Goal: Information Seeking & Learning: Find specific page/section

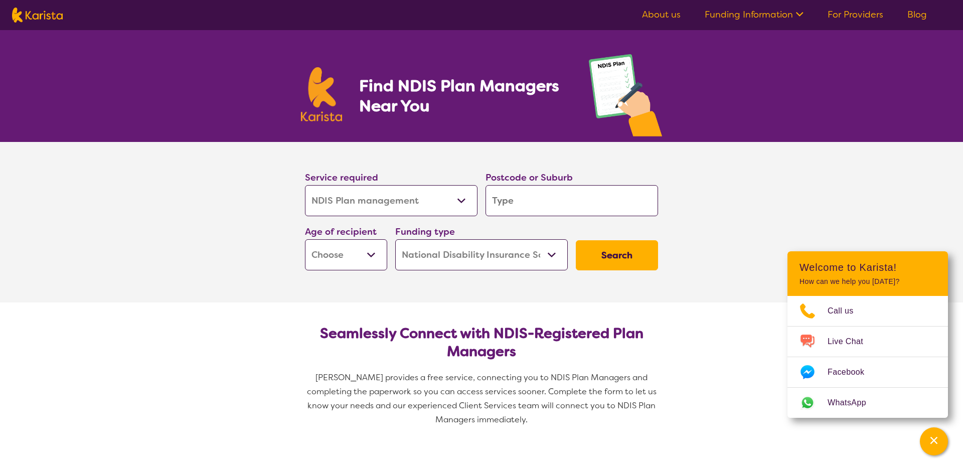
select select "NDIS Plan management"
select select "NDIS"
select select "NDIS Plan management"
select select "NDIS"
click at [305, 185] on select "Allied Health Assistant Assessment ([MEDICAL_DATA] or [MEDICAL_DATA]) Behaviour…" at bounding box center [391, 200] width 173 height 31
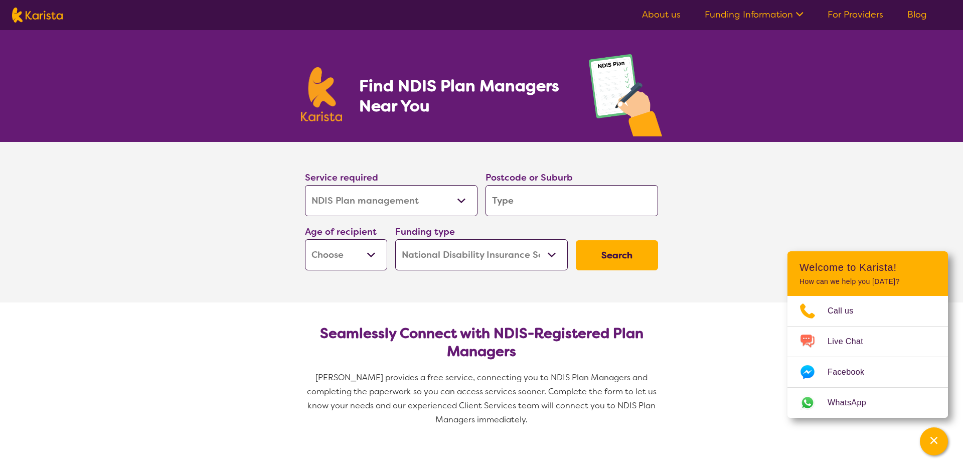
click option "NDIS Plan management" at bounding box center [0, 0] width 0 height 0
click at [535, 203] on input "search" at bounding box center [572, 200] width 173 height 31
type input "3"
type input "33"
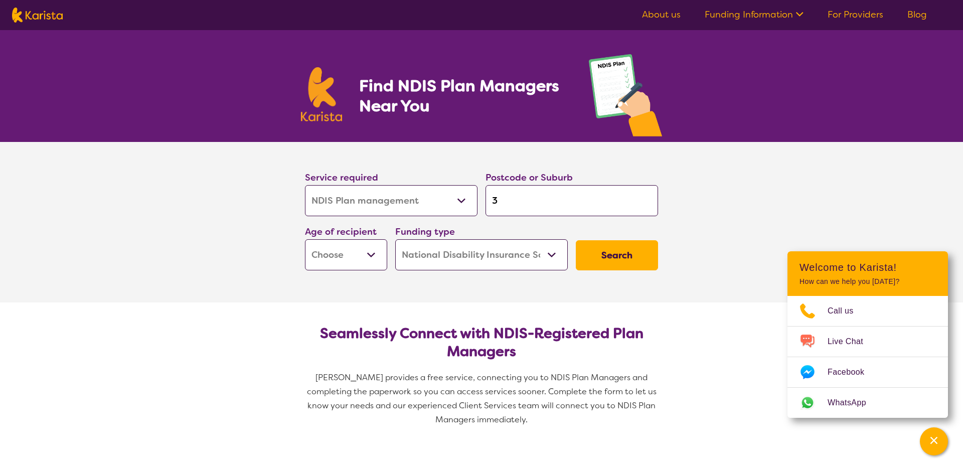
type input "33"
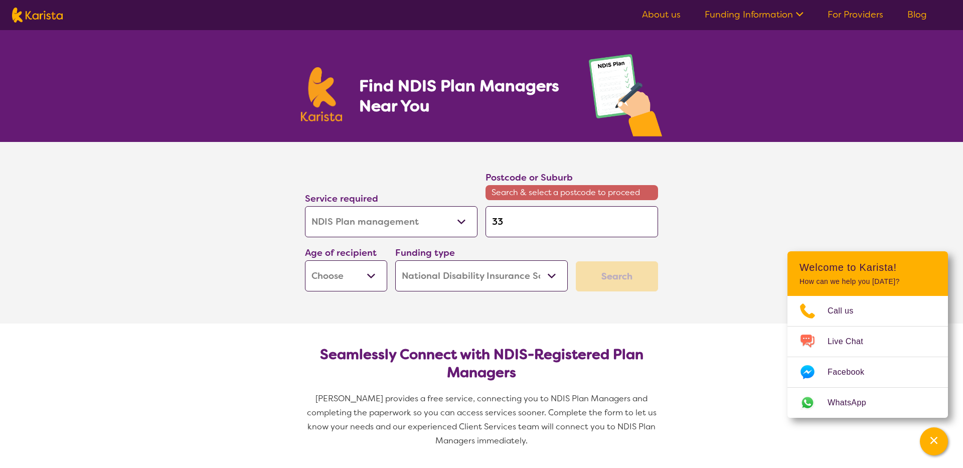
type input "335"
type input "3350"
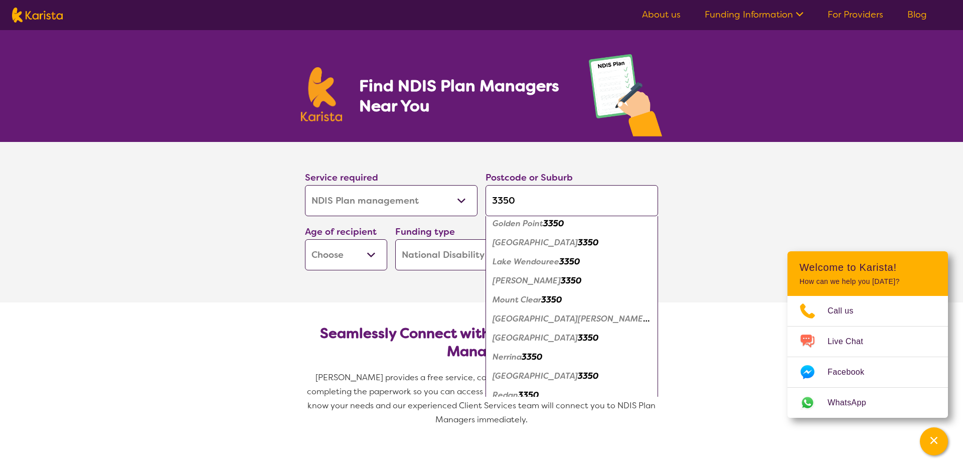
scroll to position [217, 0]
type input "3350"
click at [563, 260] on em "3350" at bounding box center [569, 259] width 21 height 11
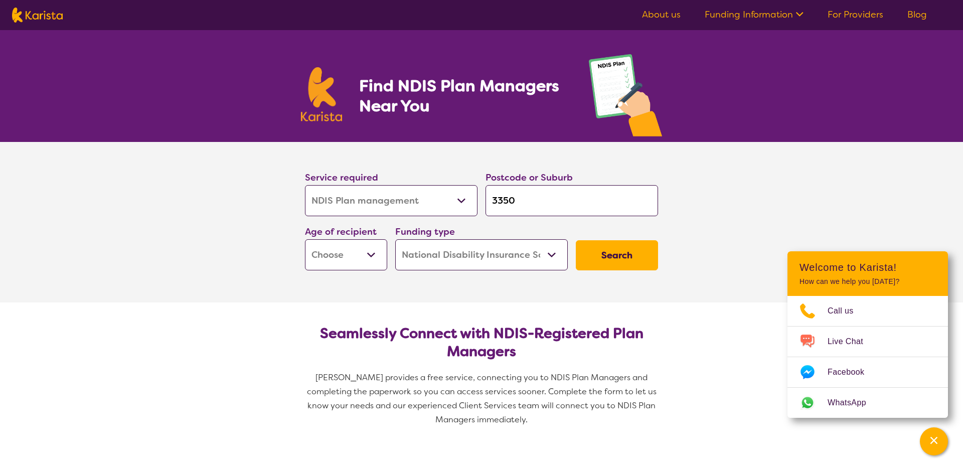
click at [305, 239] on select "Early Childhood - 0 to 9 Child - 10 to 11 Adolescent - 12 to 17 Adult - 18 to 6…" at bounding box center [346, 254] width 82 height 31
select select "AD"
click option "Adult - 18 to 64" at bounding box center [0, 0] width 0 height 0
select select "AD"
click at [395, 239] on select "Home Care Package (HCP) National Disability Insurance Scheme (NDIS) I don't know" at bounding box center [481, 254] width 173 height 31
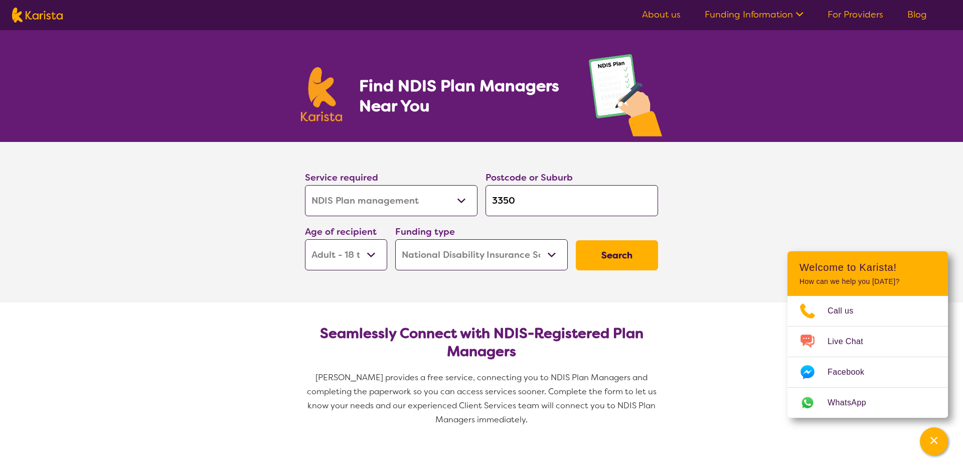
click option "National Disability Insurance Scheme (NDIS)" at bounding box center [0, 0] width 0 height 0
click at [626, 255] on button "Search" at bounding box center [617, 255] width 82 height 30
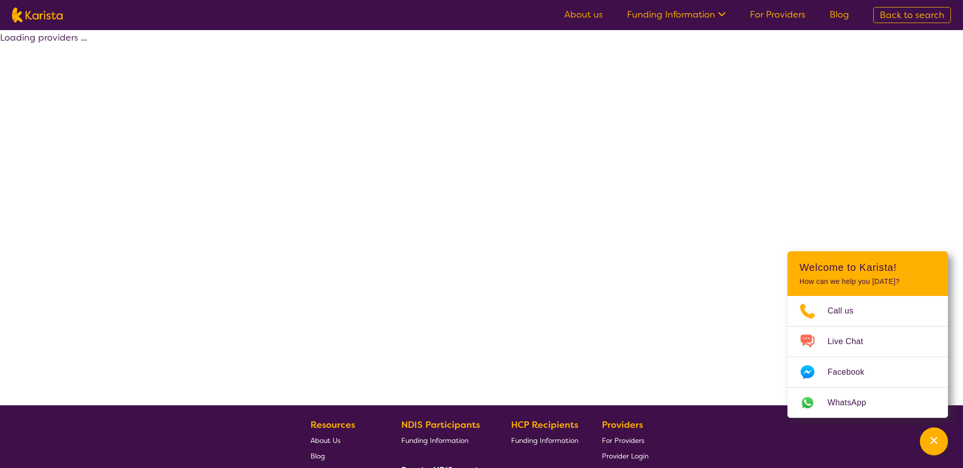
select select "by_score"
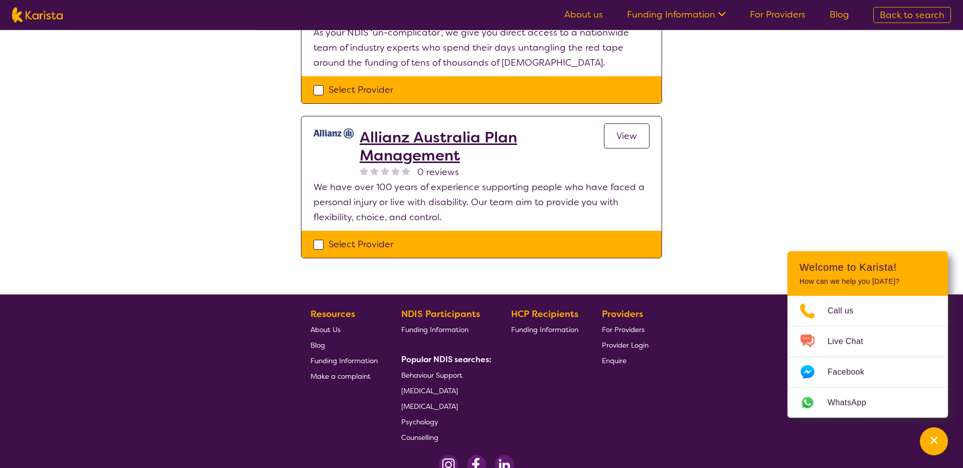
scroll to position [998, 0]
